Goal: Check status

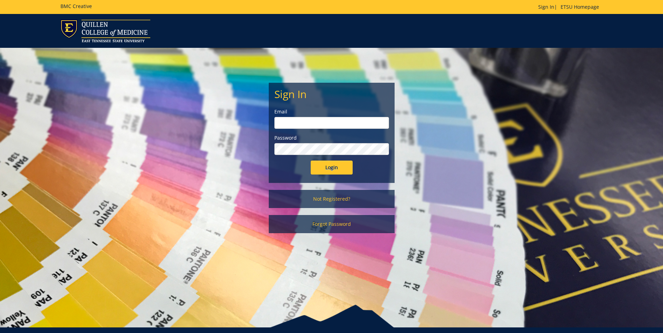
click at [337, 126] on input "email" at bounding box center [331, 123] width 115 height 12
type input "[EMAIL_ADDRESS][DOMAIN_NAME]"
click at [311, 161] on input "Login" at bounding box center [332, 168] width 42 height 14
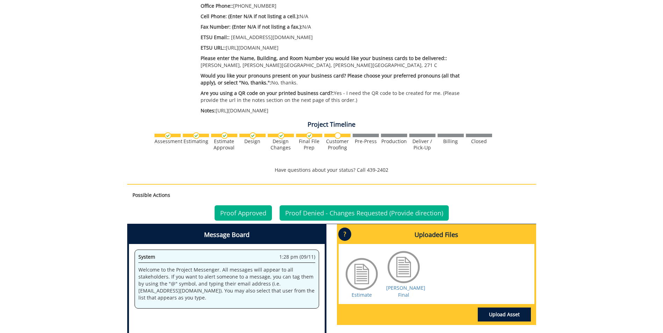
scroll to position [350, 0]
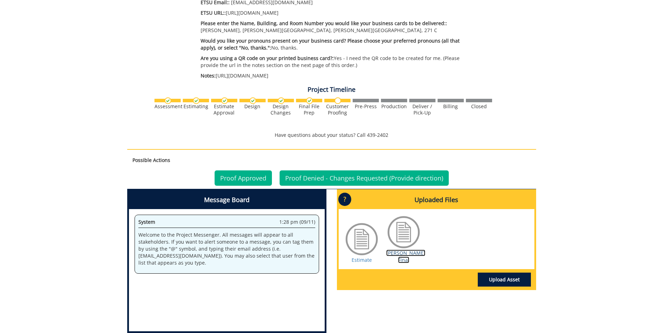
click at [404, 251] on link "[PERSON_NAME] Final" at bounding box center [405, 257] width 39 height 14
click at [228, 171] on link "Proof Approved" at bounding box center [243, 178] width 57 height 15
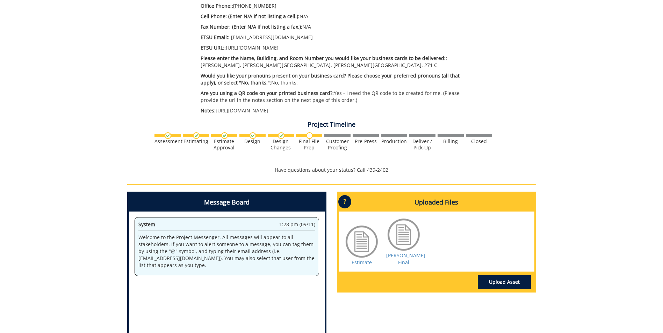
scroll to position [350, 0]
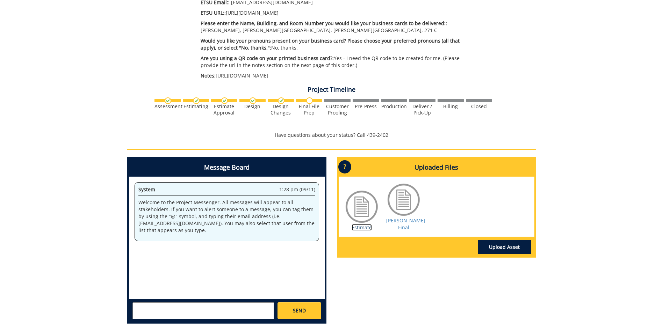
click at [360, 224] on link "Estimate" at bounding box center [362, 227] width 20 height 7
